Goal: Task Accomplishment & Management: Use online tool/utility

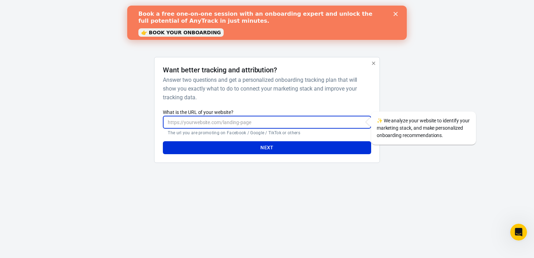
click at [257, 126] on input "What is the URL of your website?" at bounding box center [267, 122] width 208 height 13
paste input "[URL][DOMAIN_NAME]"
type input "[URL][DOMAIN_NAME]"
paste input "[URL][DOMAIN_NAME]"
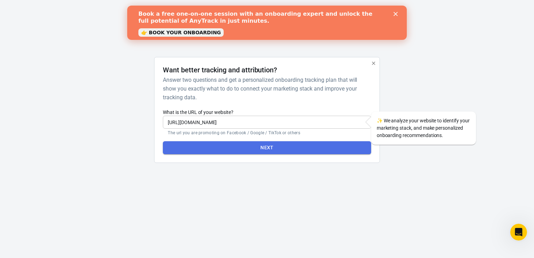
click at [248, 148] on button "Next" at bounding box center [267, 147] width 208 height 13
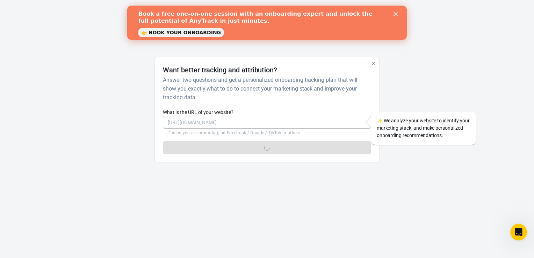
click at [397, 13] on icon "Close" at bounding box center [396, 14] width 4 height 4
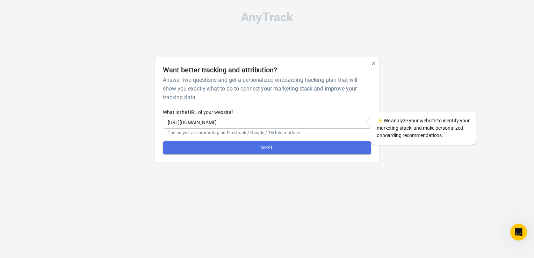
click at [301, 145] on button "Next" at bounding box center [267, 147] width 208 height 13
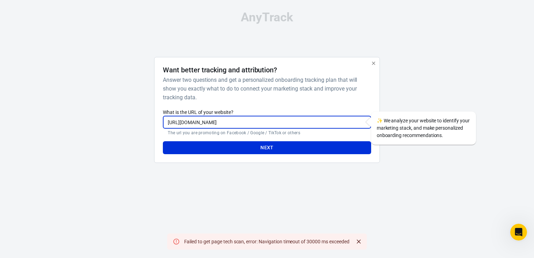
scroll to position [0, 83]
drag, startPoint x: 306, startPoint y: 122, endPoint x: 382, endPoint y: 119, distance: 75.3
click at [371, 119] on div "[URL][DOMAIN_NAME] ​ The url you are promoting on Facebook / Google / TikTok or…" at bounding box center [267, 126] width 208 height 20
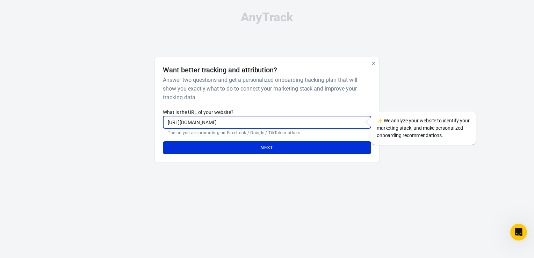
scroll to position [0, 0]
type input "[URL][DOMAIN_NAME]"
click at [326, 94] on h6 "Answer two questions and get a personalized onboarding tracking plan that will …" at bounding box center [265, 89] width 205 height 26
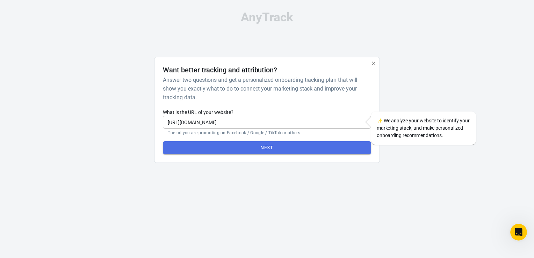
click at [290, 153] on button "Next" at bounding box center [267, 147] width 208 height 13
click at [257, 151] on button "Next" at bounding box center [267, 147] width 208 height 13
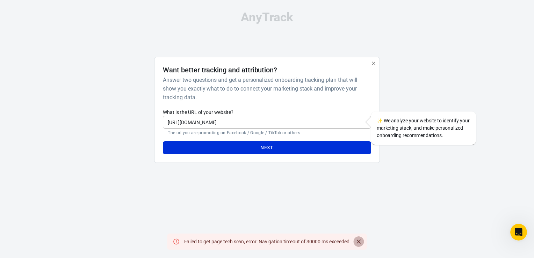
click at [359, 239] on icon "Close" at bounding box center [358, 241] width 7 height 7
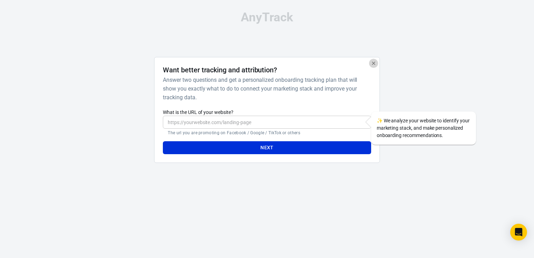
click at [372, 64] on icon "button" at bounding box center [374, 63] width 6 height 6
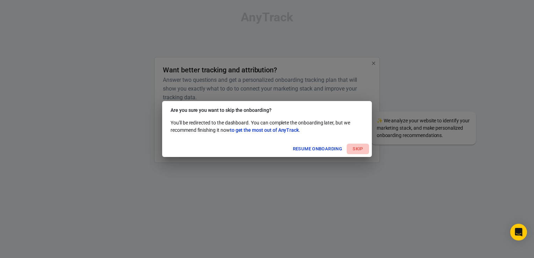
click at [358, 150] on button "Skip" at bounding box center [358, 149] width 22 height 11
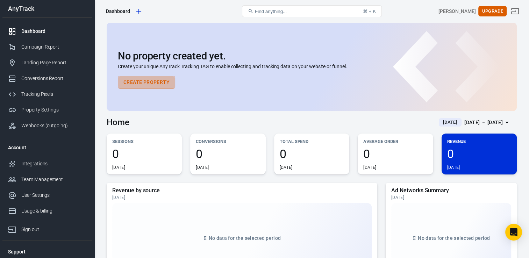
click at [157, 86] on button "Create Property" at bounding box center [146, 82] width 57 height 13
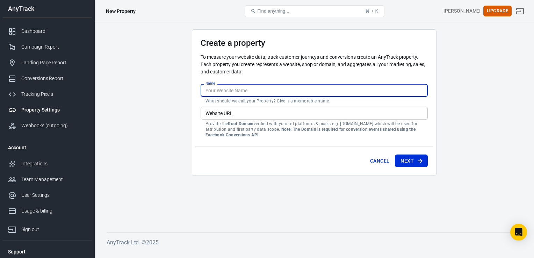
click at [231, 93] on input "Name" at bounding box center [314, 90] width 227 height 13
type input "From Chaos to Calm - TC Checkout"
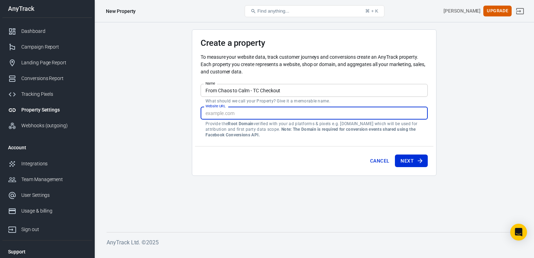
click at [229, 110] on input "Website URL" at bounding box center [314, 113] width 227 height 13
paste input "[URL][DOMAIN_NAME]"
type input "[URL][DOMAIN_NAME]"
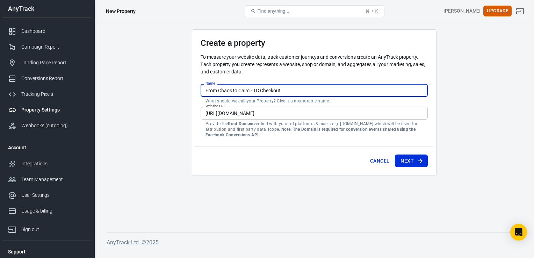
click at [299, 93] on input "From Chaos to Calm - TC Checkout" at bounding box center [314, 90] width 227 height 13
type input "From Chaos to Calm - TC Checkout 8.10.25"
type input "https://katemareecoaching.thrivecart.com/from-chaos-to-calm/?passthrough[atclid…"
type input "From Chaos to Calm - TC Checkout 8.10.25"
click at [410, 162] on button "Next" at bounding box center [411, 161] width 33 height 13
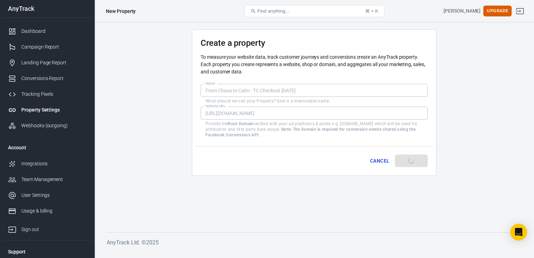
type input "https://katemareecoaching.thrivecart.com/from-chaos-to-calm/?passthrough[atclid…"
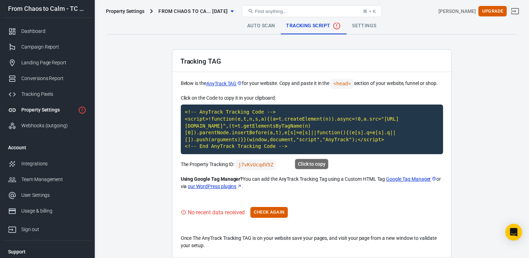
click at [315, 165] on div "Click to copy" at bounding box center [311, 164] width 33 height 10
click at [305, 144] on code "<!-- AnyTrack Tracking Code --> <script>!function(e,t,n,s,a){(a=t.createElement…" at bounding box center [312, 130] width 262 height 50
click at [473, 158] on main "Auto Scan Tracking Script Settings Tracking TAG Below is the AnyTrack TAG for y…" at bounding box center [312, 137] width 410 height 241
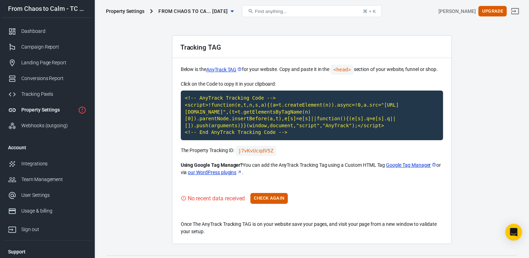
scroll to position [28, 0]
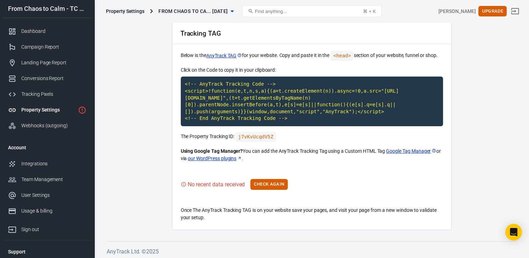
click at [475, 162] on main "Auto Scan Tracking Script Settings Tracking TAG Below is the AnyTrack TAG for y…" at bounding box center [312, 110] width 410 height 241
click at [245, 138] on code "j7vKvUcqdV5Z" at bounding box center [255, 137] width 41 height 10
click at [278, 187] on button "Check Again" at bounding box center [268, 184] width 37 height 11
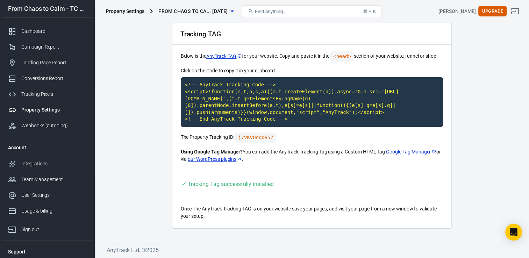
click at [411, 211] on p "Once The AnyTrack Tracking TAG is on your website save your pages, and visit yo…" at bounding box center [312, 212] width 262 height 15
click at [302, 199] on div "Tracking TAG Below is the AnyTrack TAG for your website. Copy and paste it in t…" at bounding box center [312, 125] width 280 height 207
click at [134, 10] on div "Property Settings" at bounding box center [125, 11] width 38 height 7
click at [182, 10] on span "From Chaos to Ca... 8.10.25" at bounding box center [192, 11] width 69 height 9
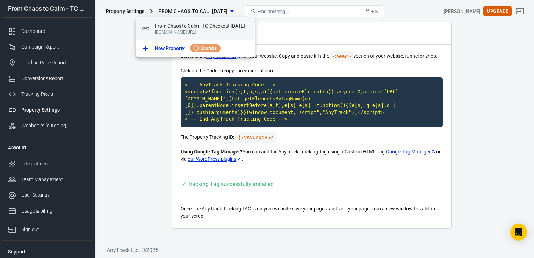
click at [164, 25] on span "From Chaos to Calm - TC Checkout 8.10.25" at bounding box center [202, 25] width 94 height 7
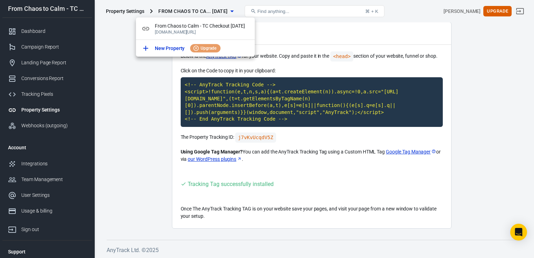
click at [21, 30] on div at bounding box center [267, 129] width 534 height 258
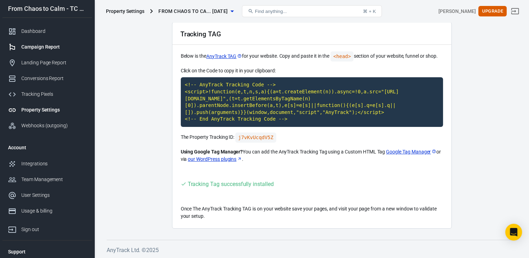
click at [34, 48] on div "Campaign Report" at bounding box center [53, 46] width 65 height 7
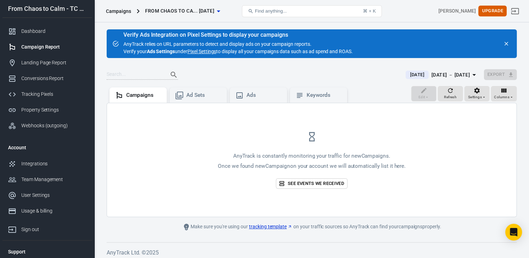
click at [235, 71] on div at bounding box center [252, 75] width 291 height 10
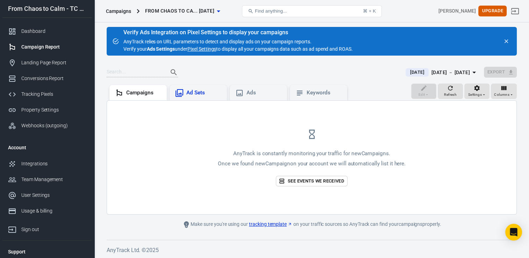
click at [205, 90] on div "Ad Sets" at bounding box center [203, 92] width 35 height 7
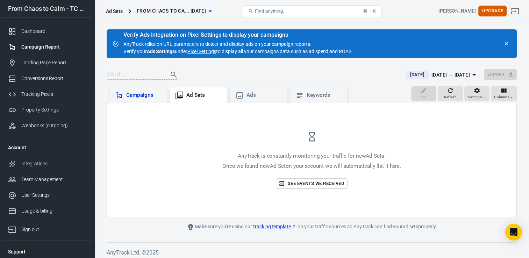
click at [140, 91] on div "Campaigns" at bounding box center [137, 94] width 57 height 15
